Goal: Information Seeking & Learning: Learn about a topic

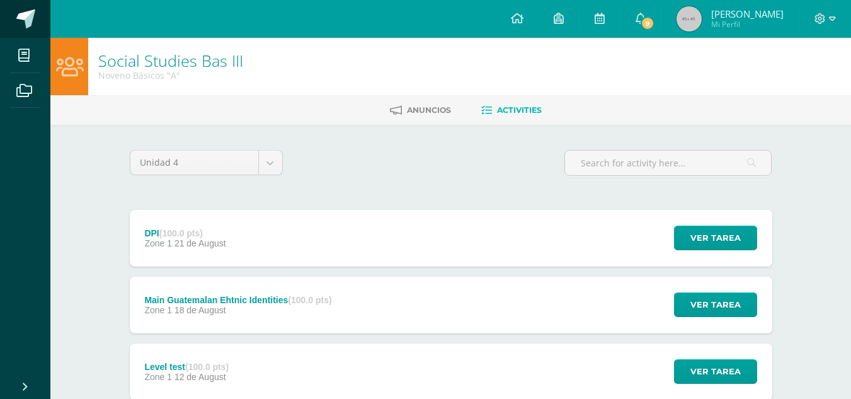
click at [32, 8] on link at bounding box center [25, 19] width 50 height 38
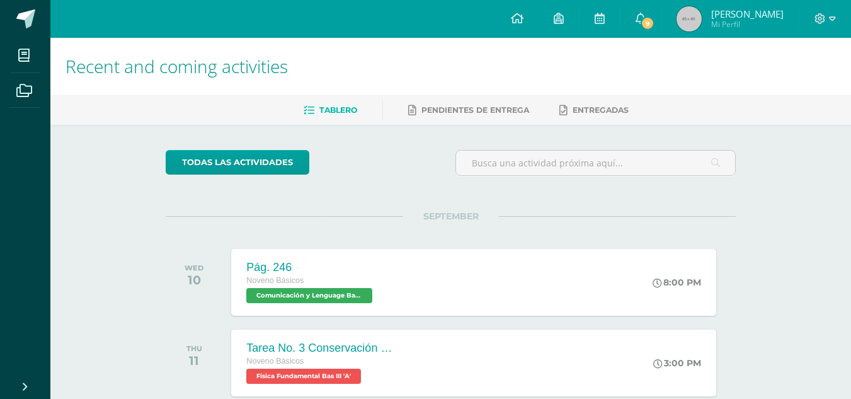
drag, startPoint x: 836, startPoint y: 114, endPoint x: 859, endPoint y: 157, distance: 49.1
click at [851, 157] on html "My courses Archivos Cerrar panel Artes Plásticas Bas III Noveno Básicos "A" Bio…" at bounding box center [425, 399] width 851 height 798
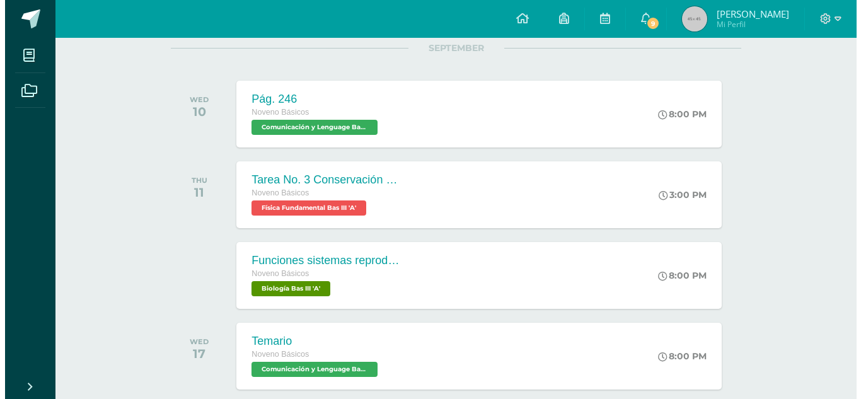
scroll to position [162, 0]
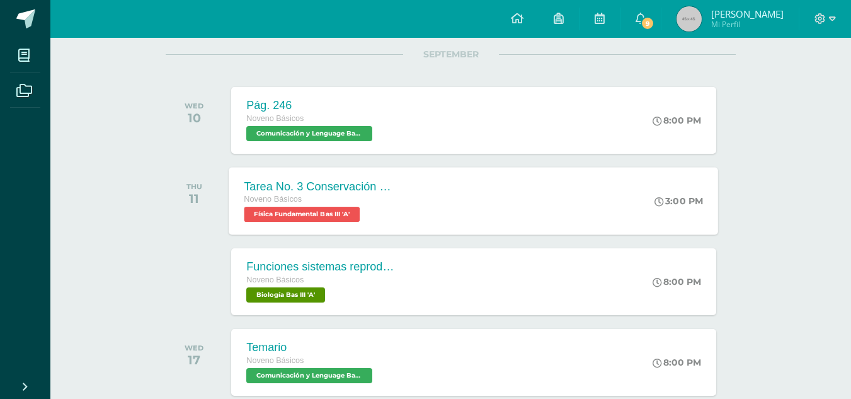
click at [556, 200] on div "Tarea No. 3 Conservación de la Energía Noveno Básicos Física Fundamental Bas II…" at bounding box center [474, 200] width 490 height 67
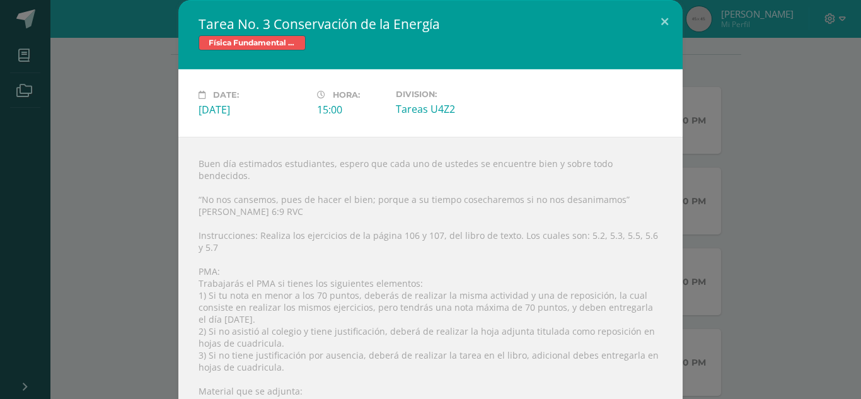
click at [712, 171] on div "Tarea No. 3 Conservación de la Energía Física Fundamental Bas III Date: [DATE] …" at bounding box center [430, 238] width 851 height 476
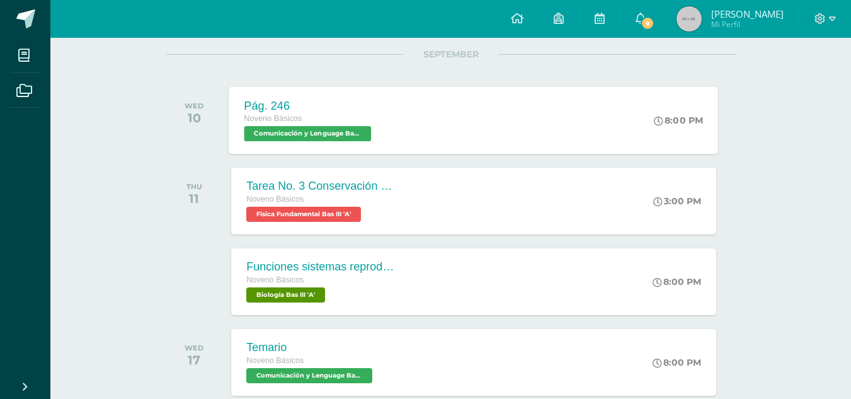
click at [400, 122] on div "Pág. 246 Noveno Básicos Comunicación y Lenguage Bas III 'A' 8:00 PM Pág. 246 Co…" at bounding box center [474, 119] width 490 height 67
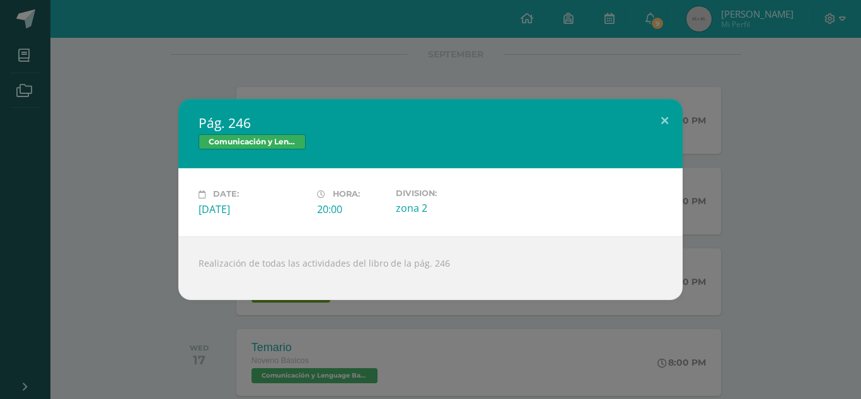
click at [284, 57] on div "Pág. 246 Comunicación y Lenguage Bas III Date: [DATE] Hora: 20:00 Division:" at bounding box center [430, 199] width 861 height 399
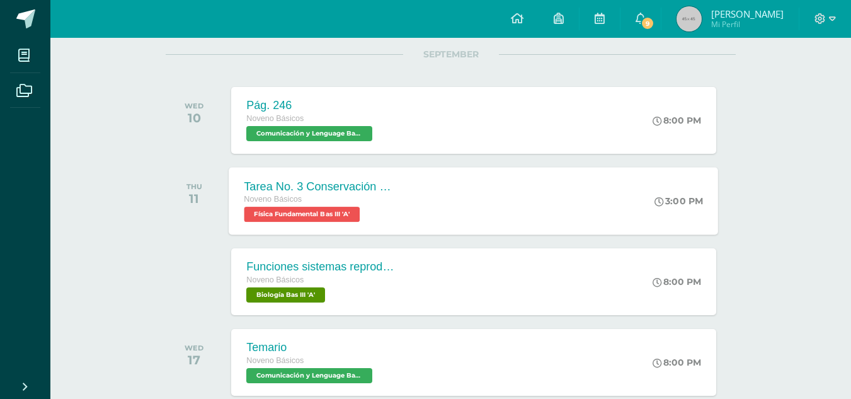
click at [362, 181] on div "Tarea No. 3 Conservación de la Energía" at bounding box center [320, 186] width 152 height 13
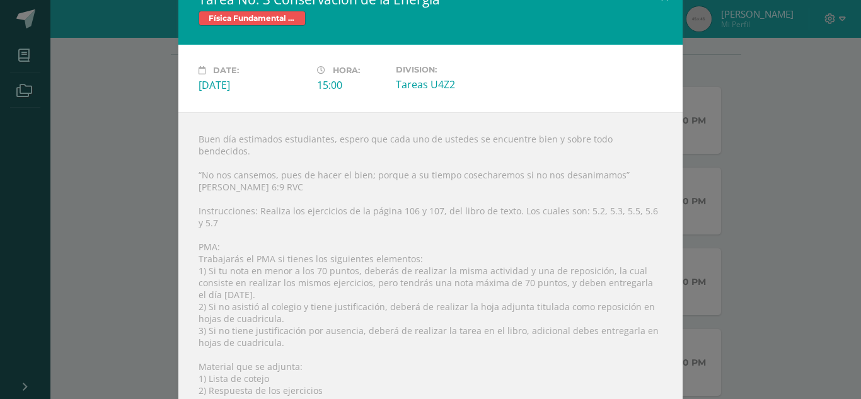
scroll to position [30, 0]
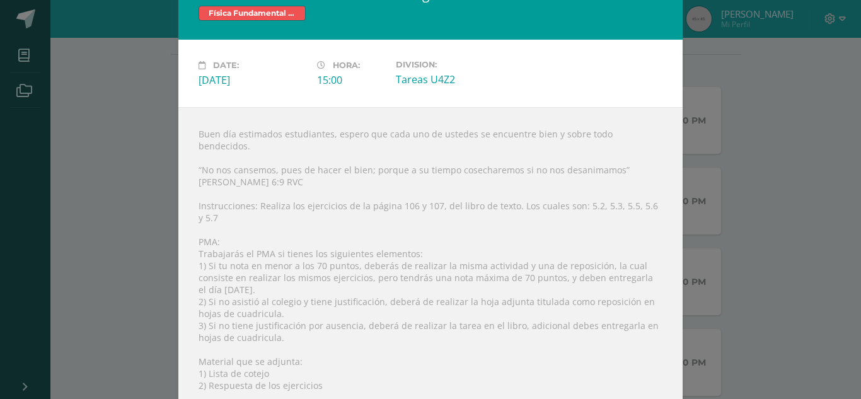
click at [762, 209] on div "Tarea No. 3 Conservación de la Energía Física Fundamental Bas III Date: [DATE] …" at bounding box center [430, 208] width 851 height 476
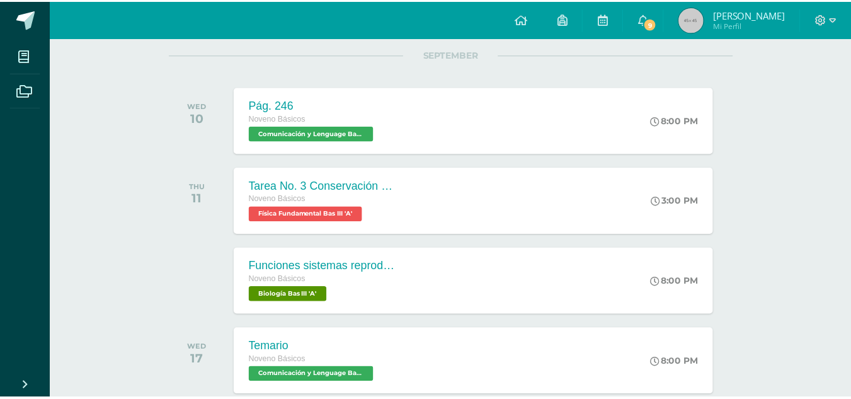
scroll to position [0, 0]
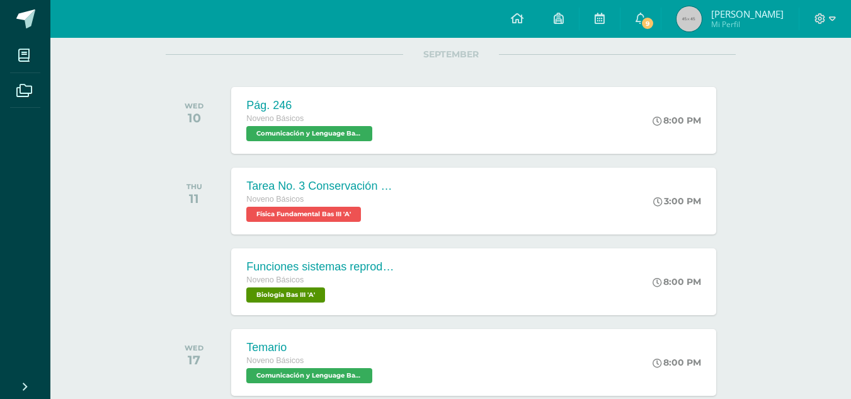
drag, startPoint x: 859, startPoint y: 248, endPoint x: 858, endPoint y: 256, distance: 8.9
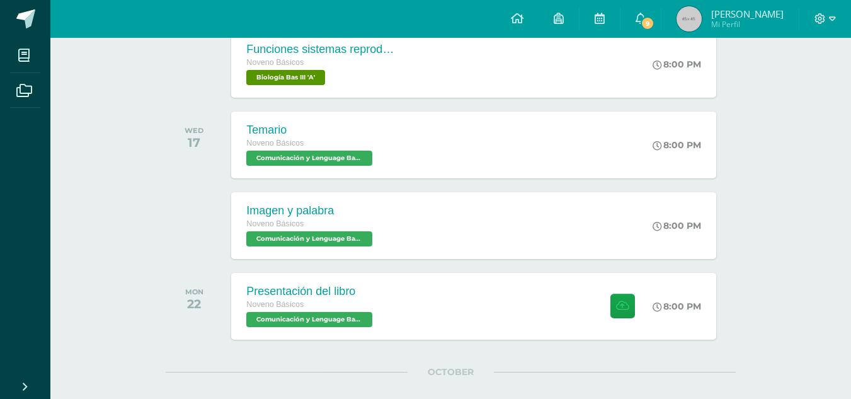
scroll to position [387, 0]
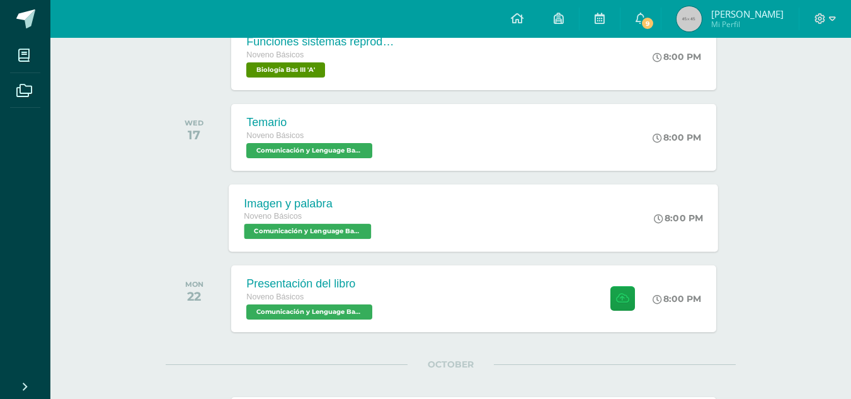
click at [544, 225] on div "Imagen y palabra Noveno Básicos Comunicación y Lenguage Bas III 'A' 8:00 PM Ima…" at bounding box center [474, 217] width 490 height 67
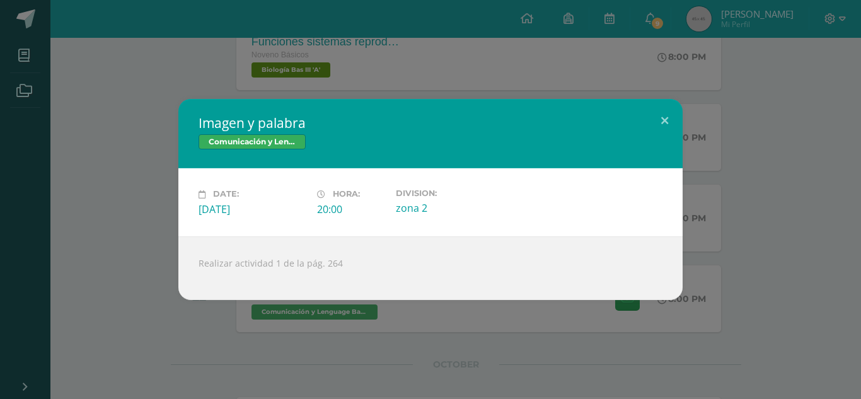
click at [154, 136] on div "Imagen y palabra Comunicación y Lenguage Bas III Date: [DATE] Hora: 20:00 Divis…" at bounding box center [430, 199] width 851 height 200
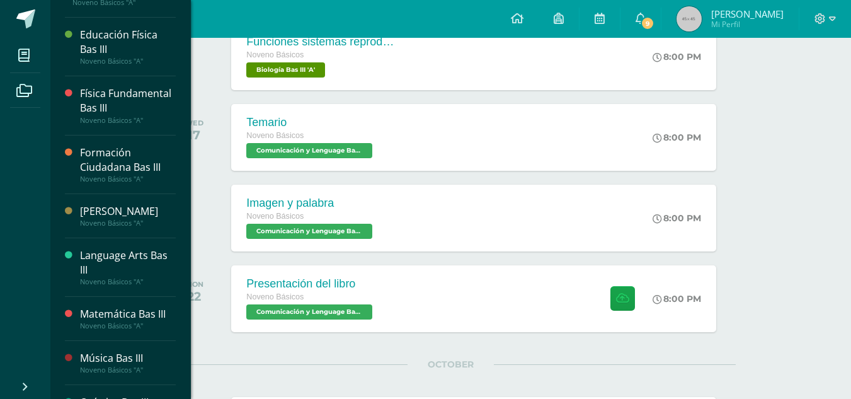
scroll to position [349, 0]
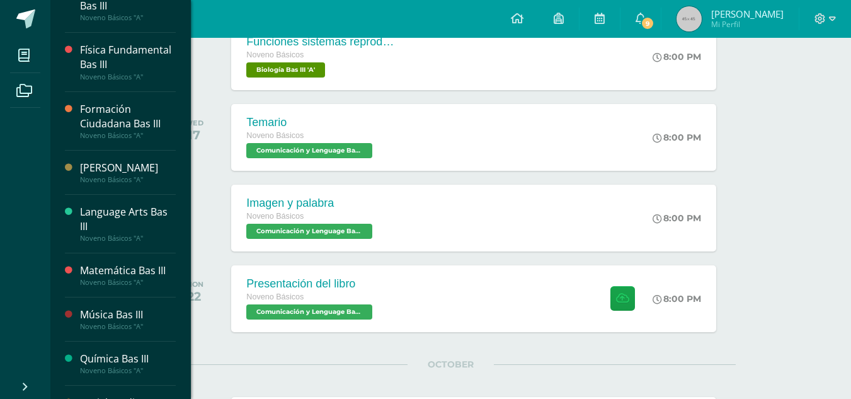
click at [134, 63] on div "Física Fundamental Bas III" at bounding box center [128, 57] width 96 height 29
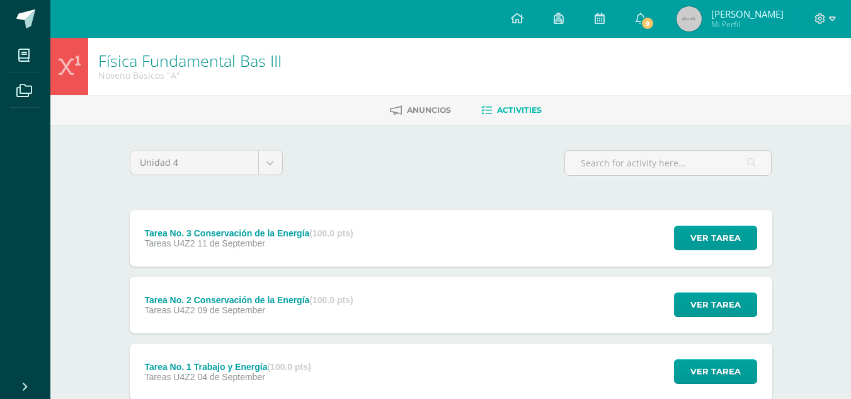
click at [301, 311] on div "Tareas U4Z2 [DATE]" at bounding box center [248, 310] width 209 height 10
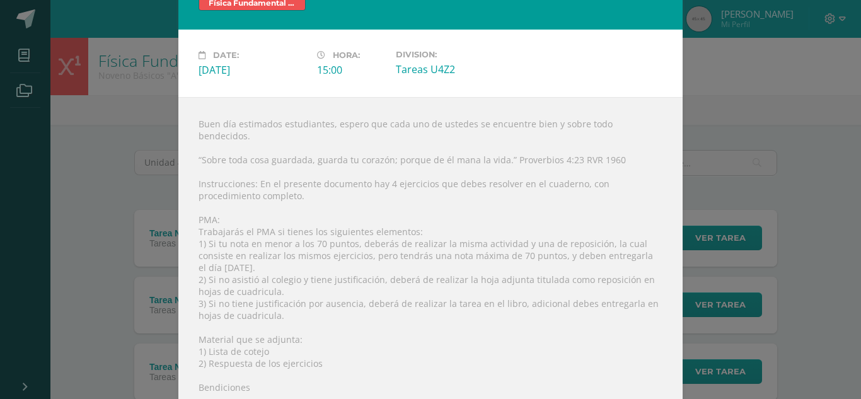
scroll to position [78, 0]
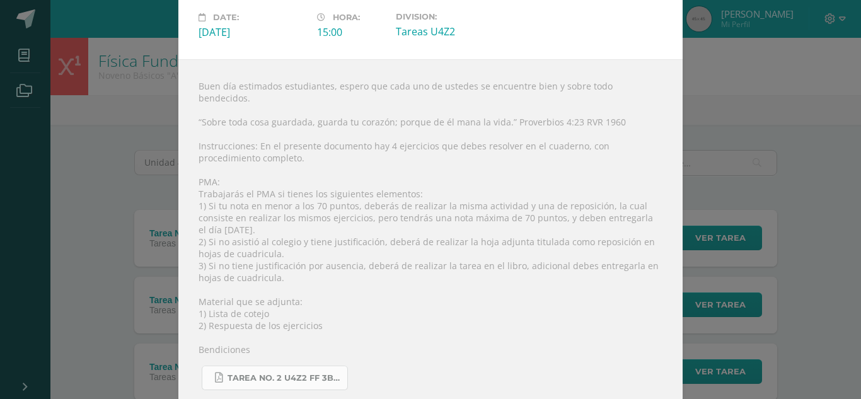
click at [307, 373] on span "Tarea No. 2 U4Z2 FF 3B.pdf" at bounding box center [283, 378] width 113 height 10
